Goal: Information Seeking & Learning: Learn about a topic

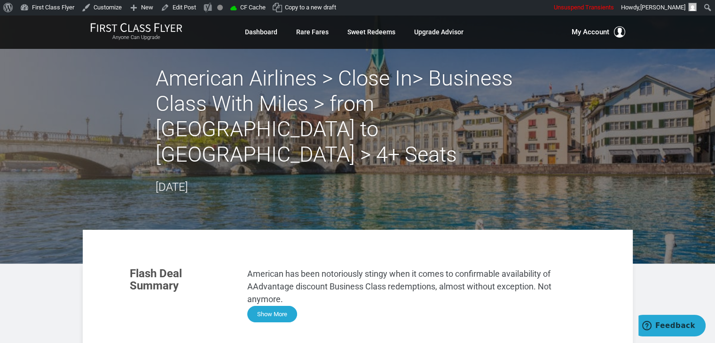
click at [276, 306] on button "Show More" at bounding box center [272, 314] width 50 height 16
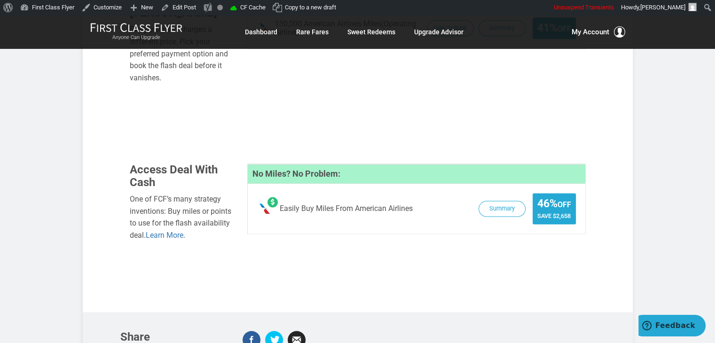
scroll to position [1281, 0]
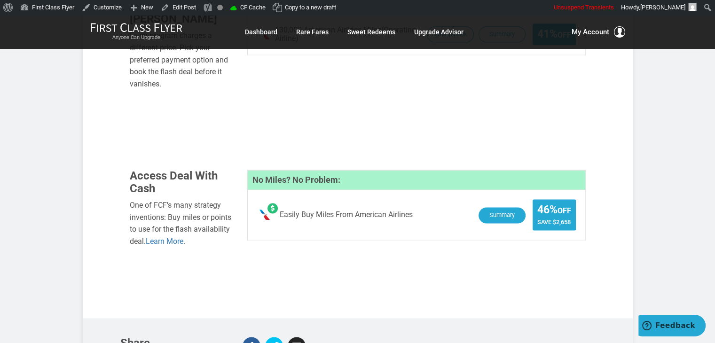
click at [498, 207] on button "Summary" at bounding box center [502, 215] width 47 height 16
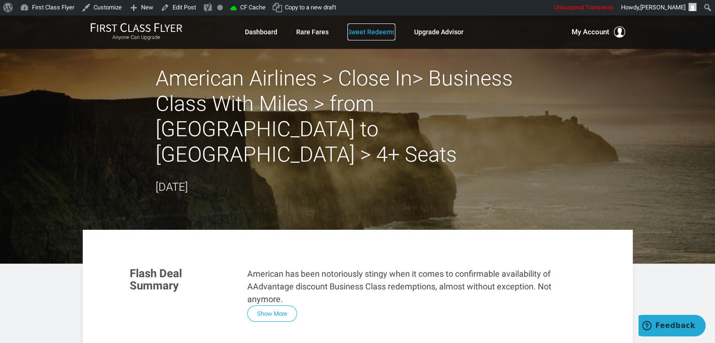
click at [373, 32] on link "Sweet Redeems" at bounding box center [371, 32] width 48 height 17
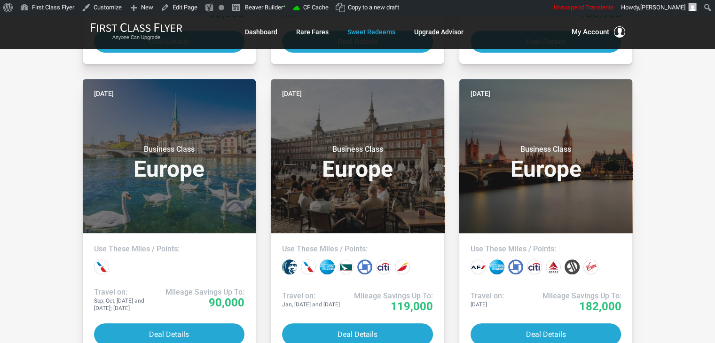
scroll to position [482, 0]
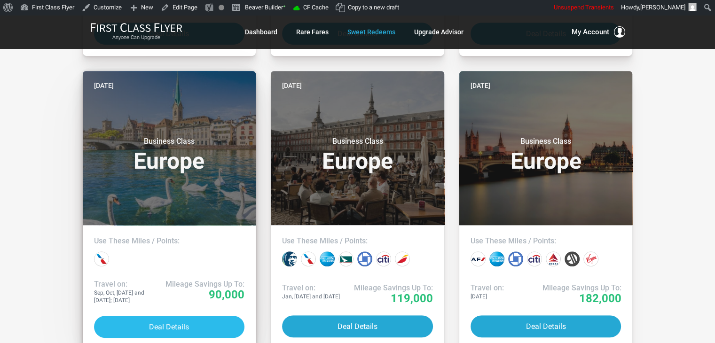
click at [152, 326] on button "Deal Details" at bounding box center [169, 327] width 151 height 22
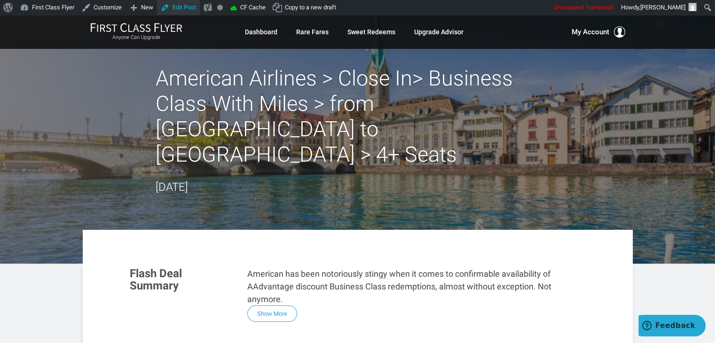
click at [173, 4] on link "Edit Post" at bounding box center [178, 7] width 43 height 15
